Goal: Task Accomplishment & Management: Use online tool/utility

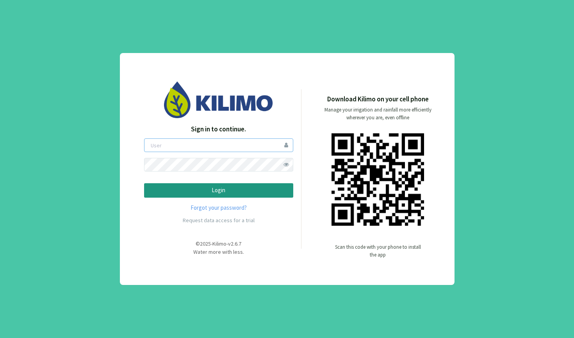
type input "[PERSON_NAME]"
click at [218, 190] on button "Login" at bounding box center [218, 190] width 149 height 14
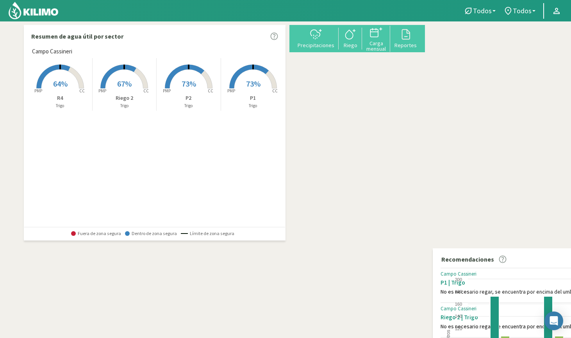
click at [62, 85] on span "64%" at bounding box center [60, 84] width 14 height 10
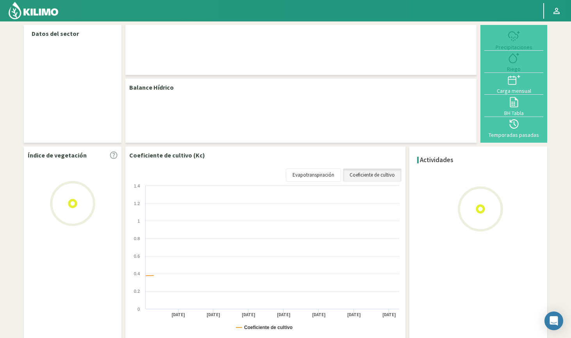
select select "2: Object"
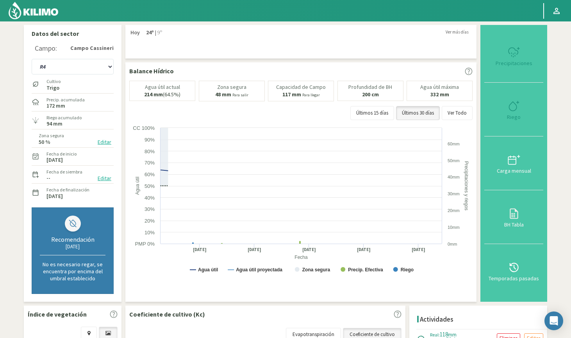
type input "28"
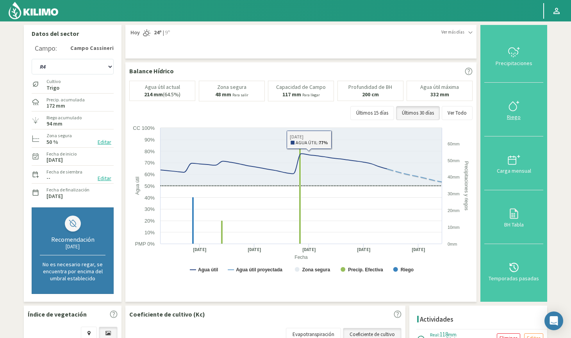
click at [514, 101] on icon at bounding box center [512, 105] width 7 height 9
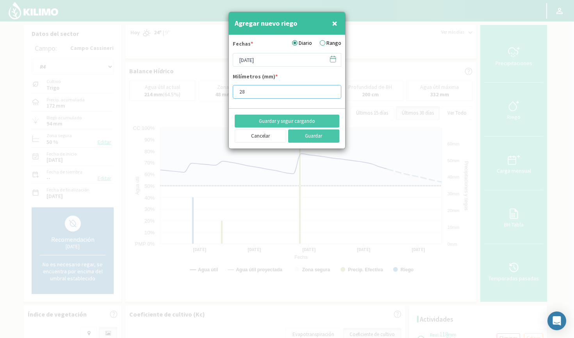
click at [255, 93] on input "28" at bounding box center [287, 92] width 109 height 14
type input "2"
type input "30"
click at [308, 137] on button "Guardar" at bounding box center [314, 136] width 52 height 13
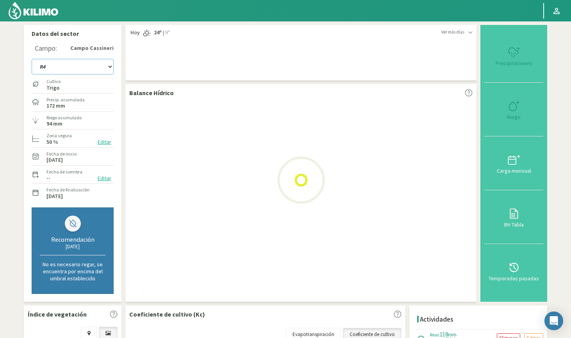
select select "4: Object"
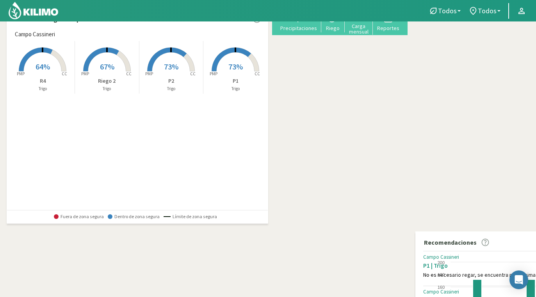
scroll to position [12, 0]
